Goal: Task Accomplishment & Management: Manage account settings

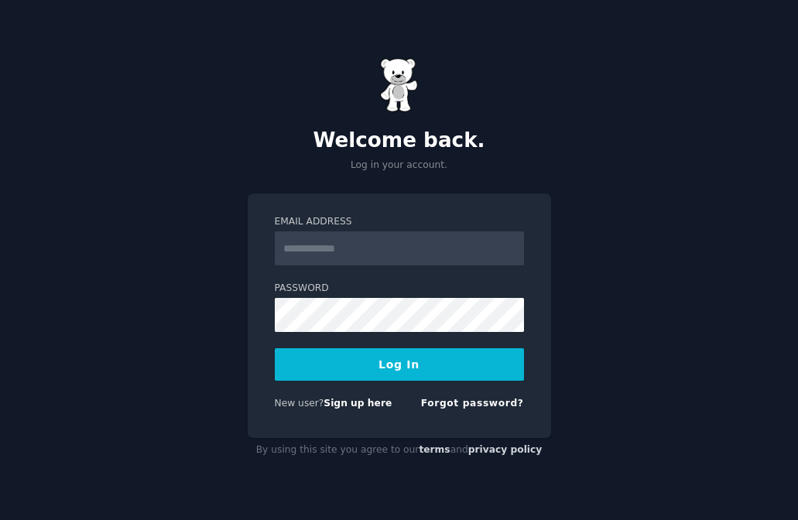
click at [376, 252] on input "Email Address" at bounding box center [399, 249] width 249 height 34
type input "**********"
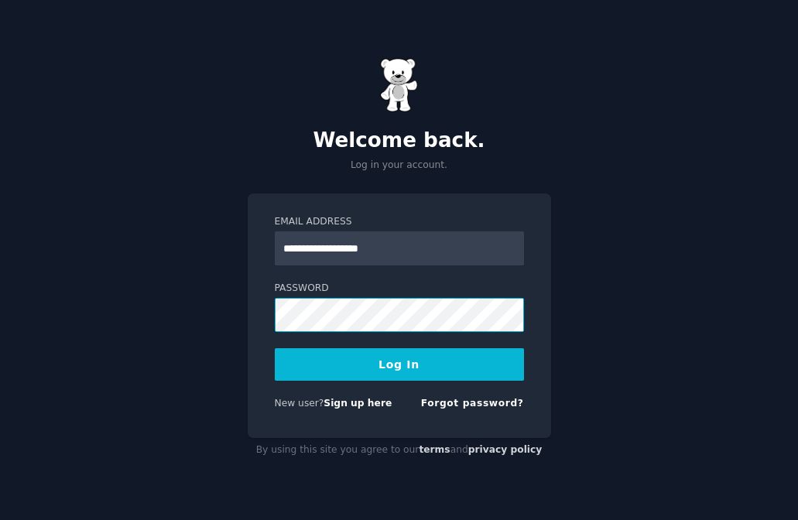
click at [275, 348] on button "Log In" at bounding box center [399, 364] width 249 height 33
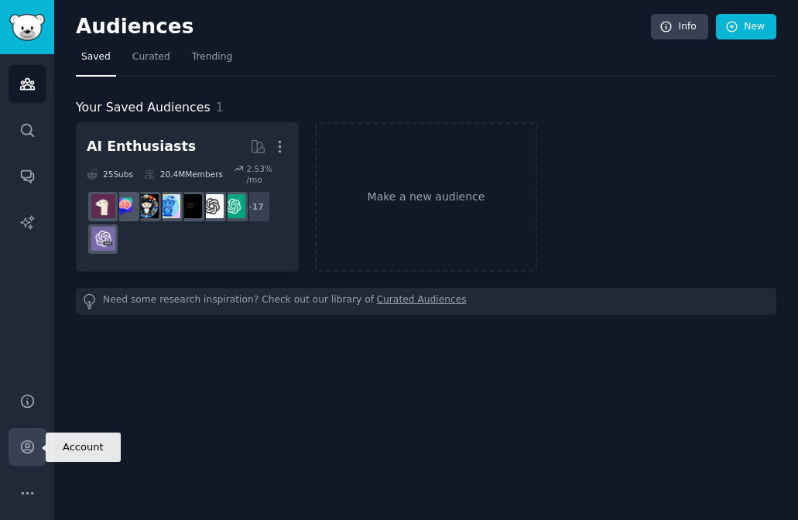
click at [32, 452] on icon "Sidebar" at bounding box center [27, 447] width 16 height 16
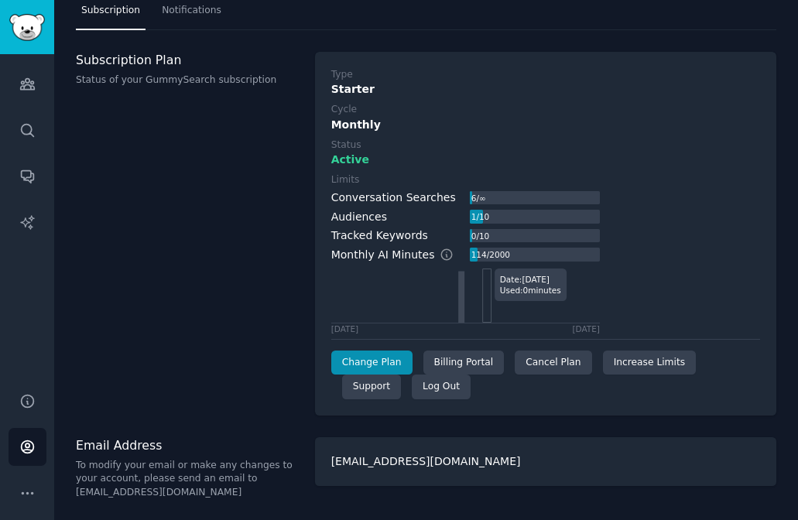
scroll to position [46, 0]
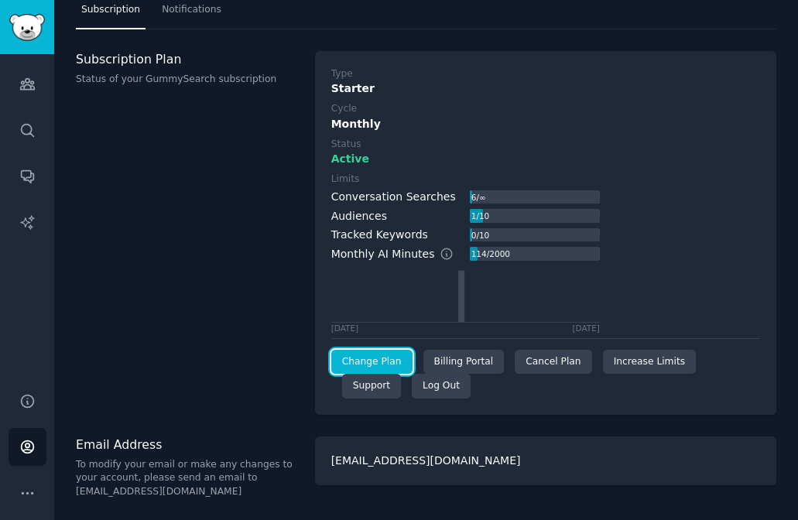
click at [390, 362] on link "Change Plan" at bounding box center [371, 362] width 81 height 25
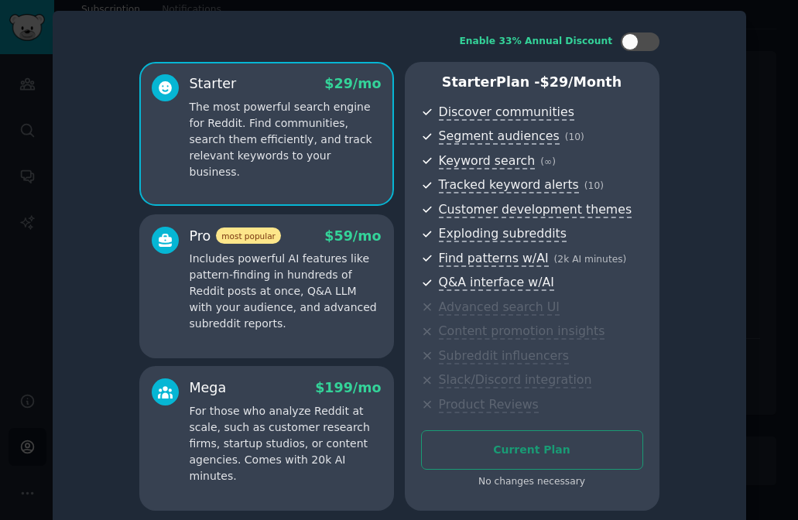
click at [780, 162] on div at bounding box center [399, 260] width 798 height 520
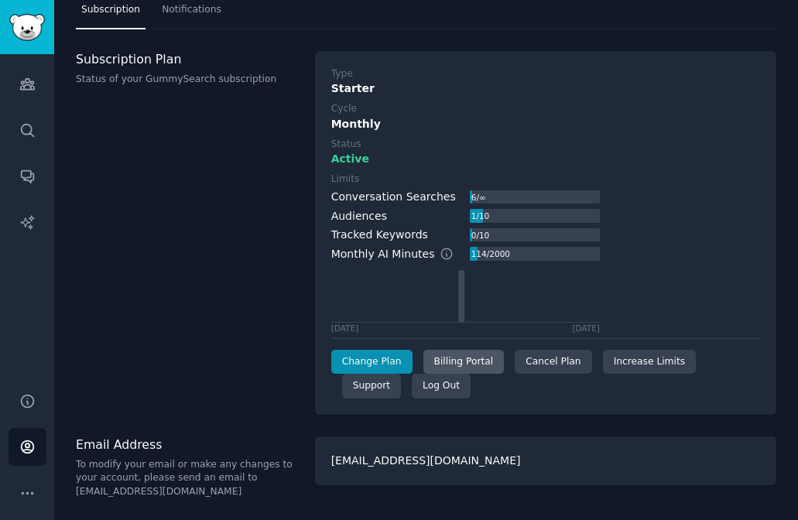
click at [477, 364] on div "Billing Portal" at bounding box center [464, 362] width 81 height 25
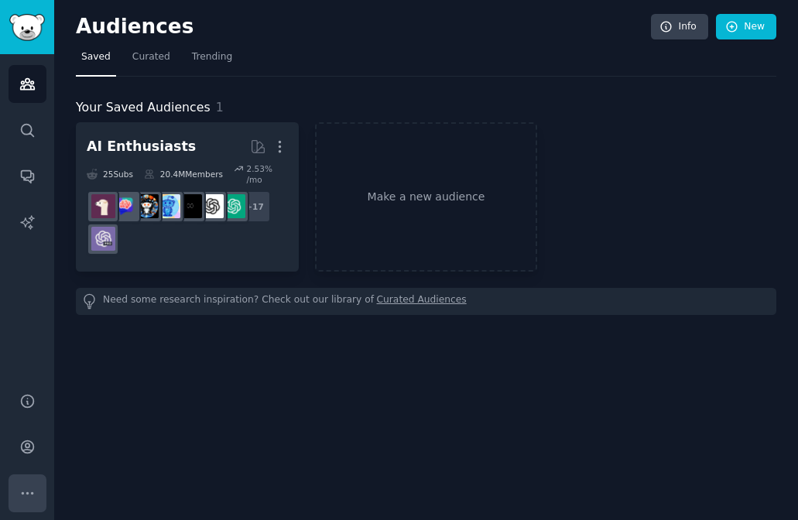
click at [29, 491] on icon "Sidebar" at bounding box center [27, 494] width 16 height 16
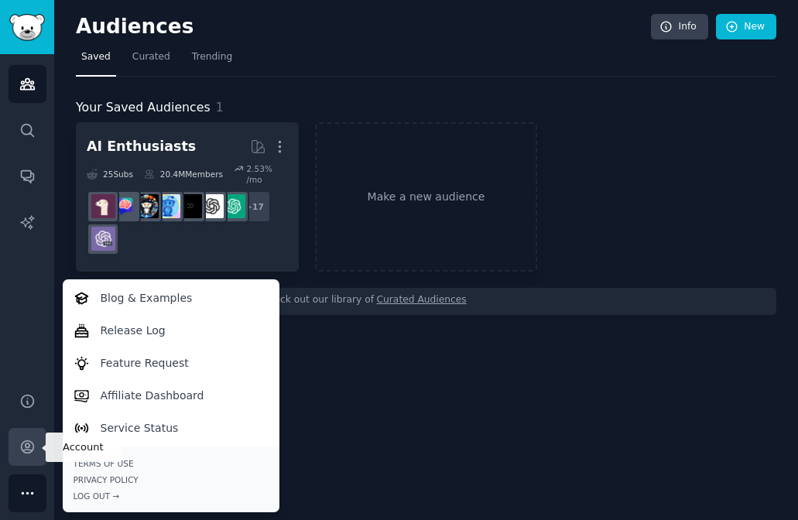
click at [31, 450] on icon "Sidebar" at bounding box center [27, 447] width 12 height 12
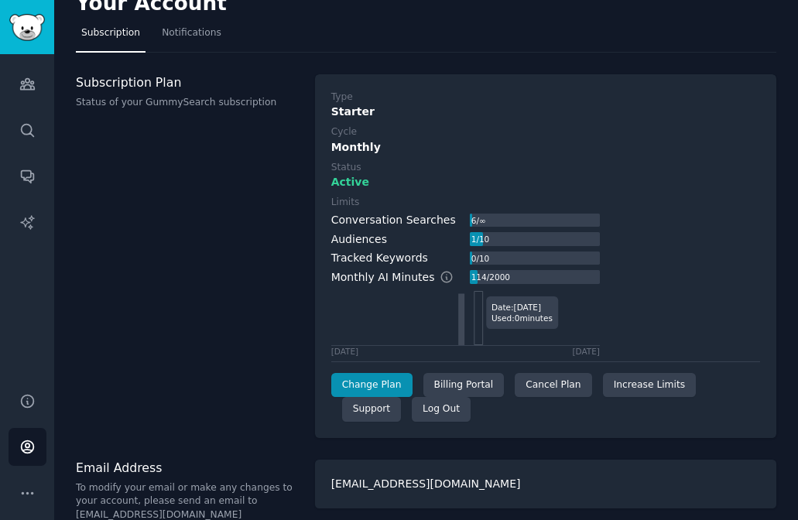
scroll to position [33, 0]
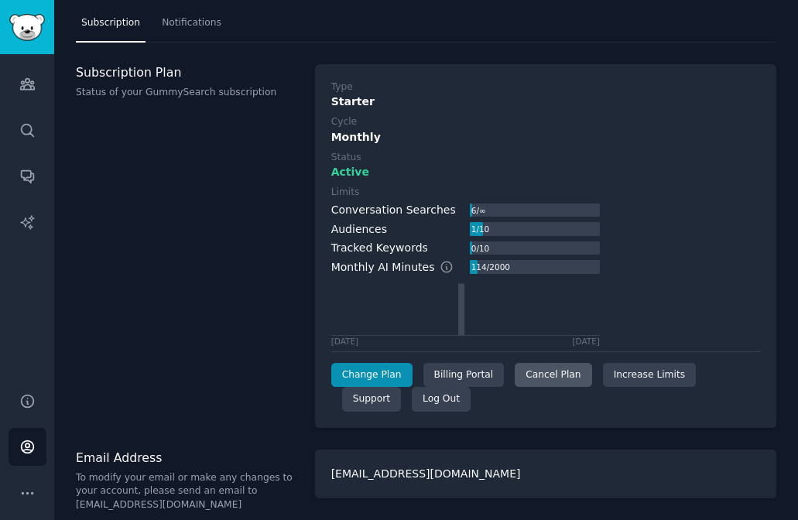
click at [544, 383] on div "Cancel Plan" at bounding box center [553, 375] width 77 height 25
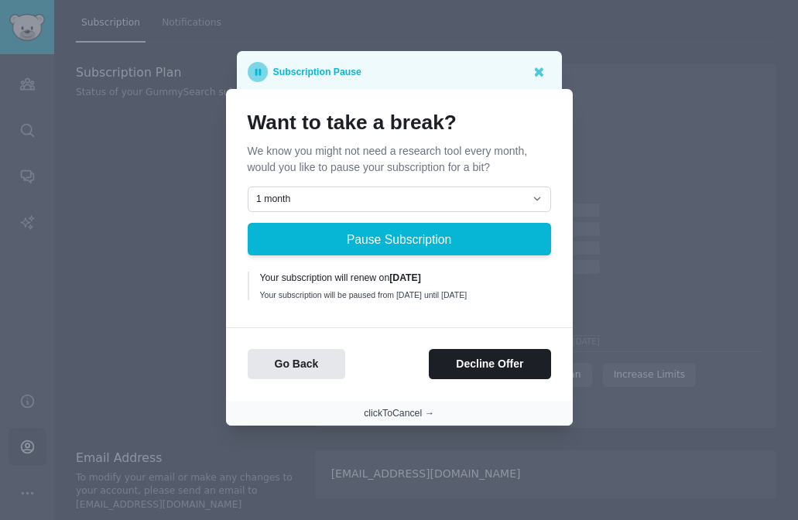
click at [393, 420] on button "clickToCancel →" at bounding box center [399, 414] width 70 height 14
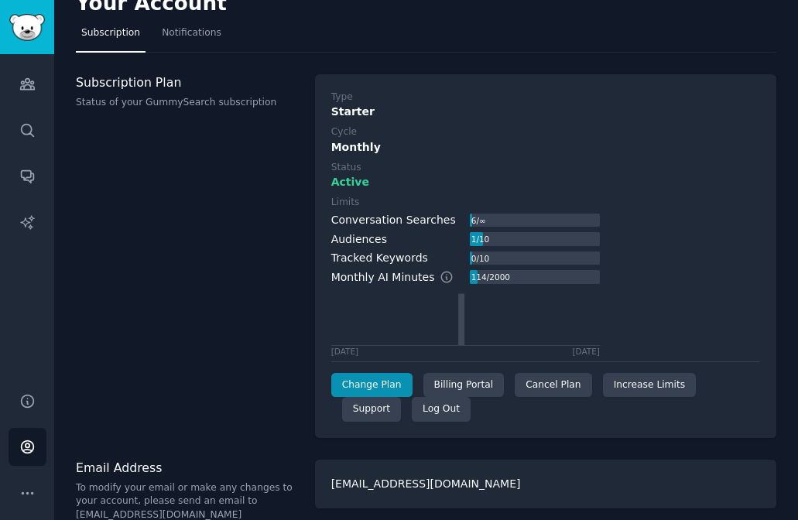
scroll to position [46, 0]
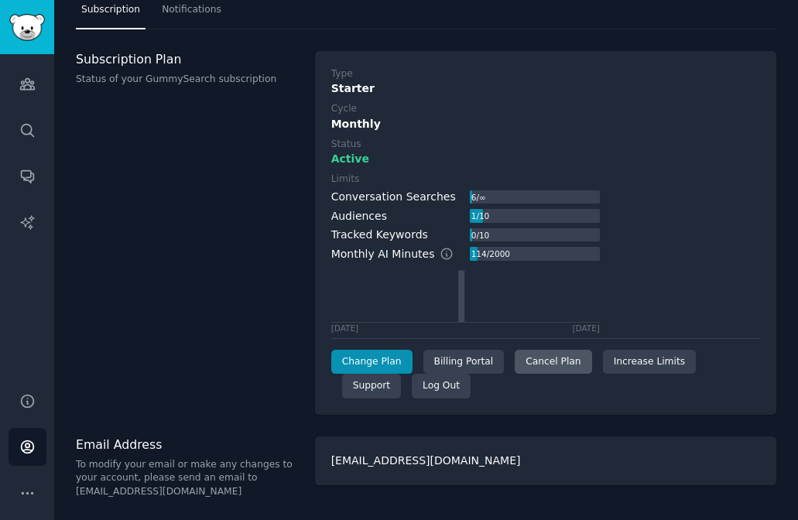
click at [534, 361] on div "Cancel Plan" at bounding box center [553, 362] width 77 height 25
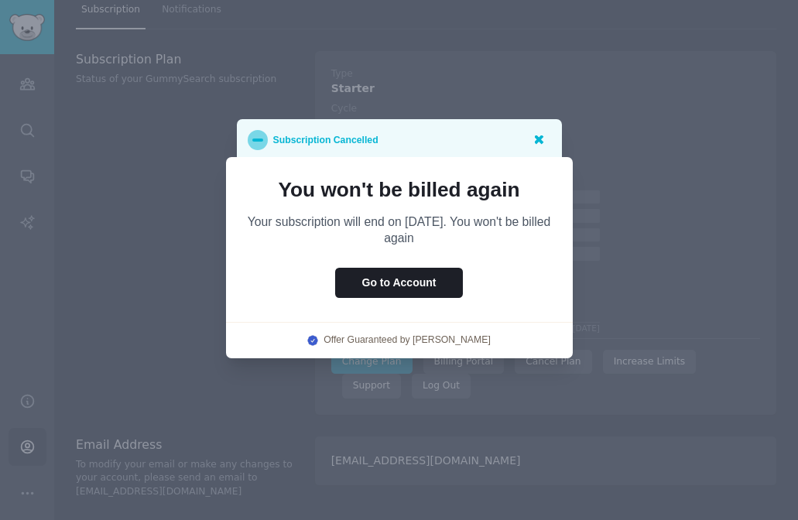
click at [540, 134] on icon at bounding box center [538, 139] width 16 height 16
